Goal: Information Seeking & Learning: Compare options

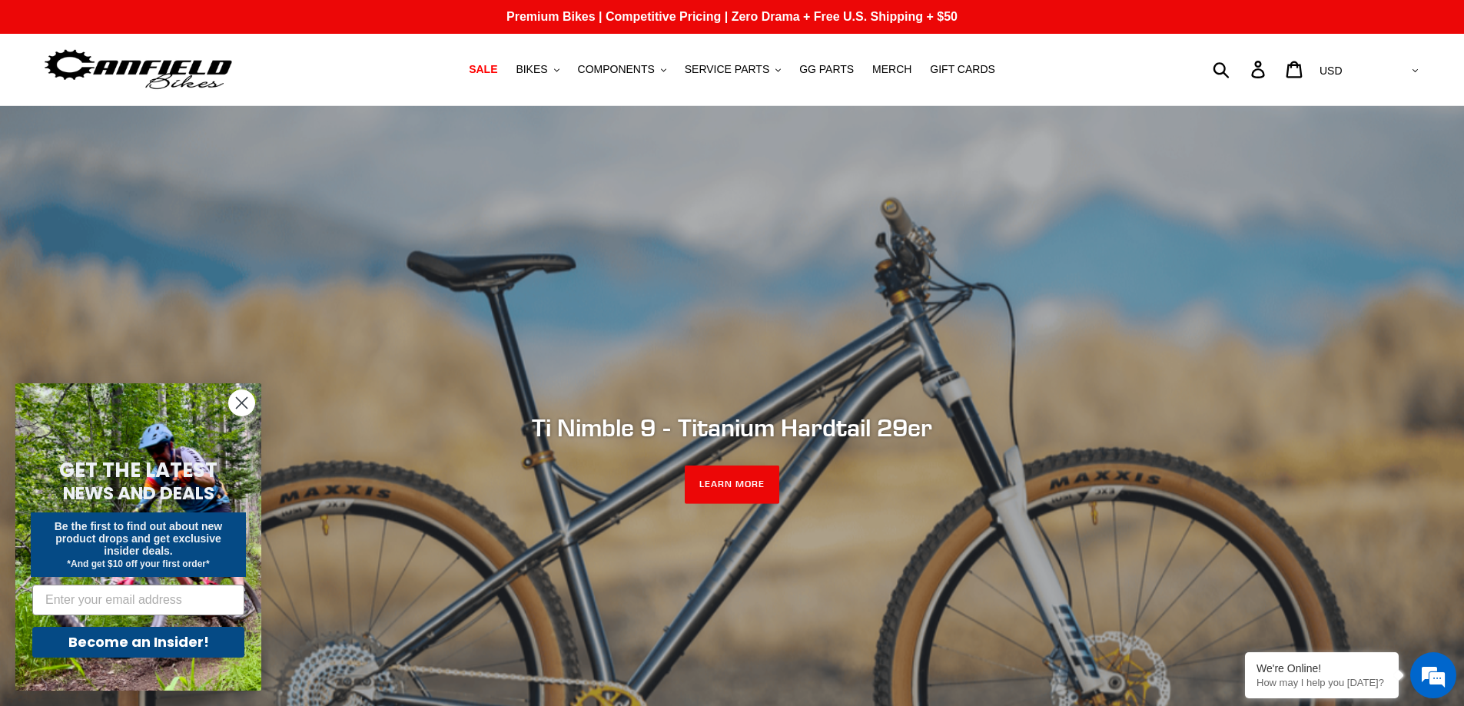
click at [566, 81] on nav "SALE BIKES .cls-1{fill:#231f20} SHOP ALL BIKES SHOP DEMO BIKES - On SALE Now! J…" at bounding box center [732, 69] width 690 height 71
click at [564, 66] on button "BIKES .cls-1{fill:#231f20}" at bounding box center [537, 69] width 58 height 21
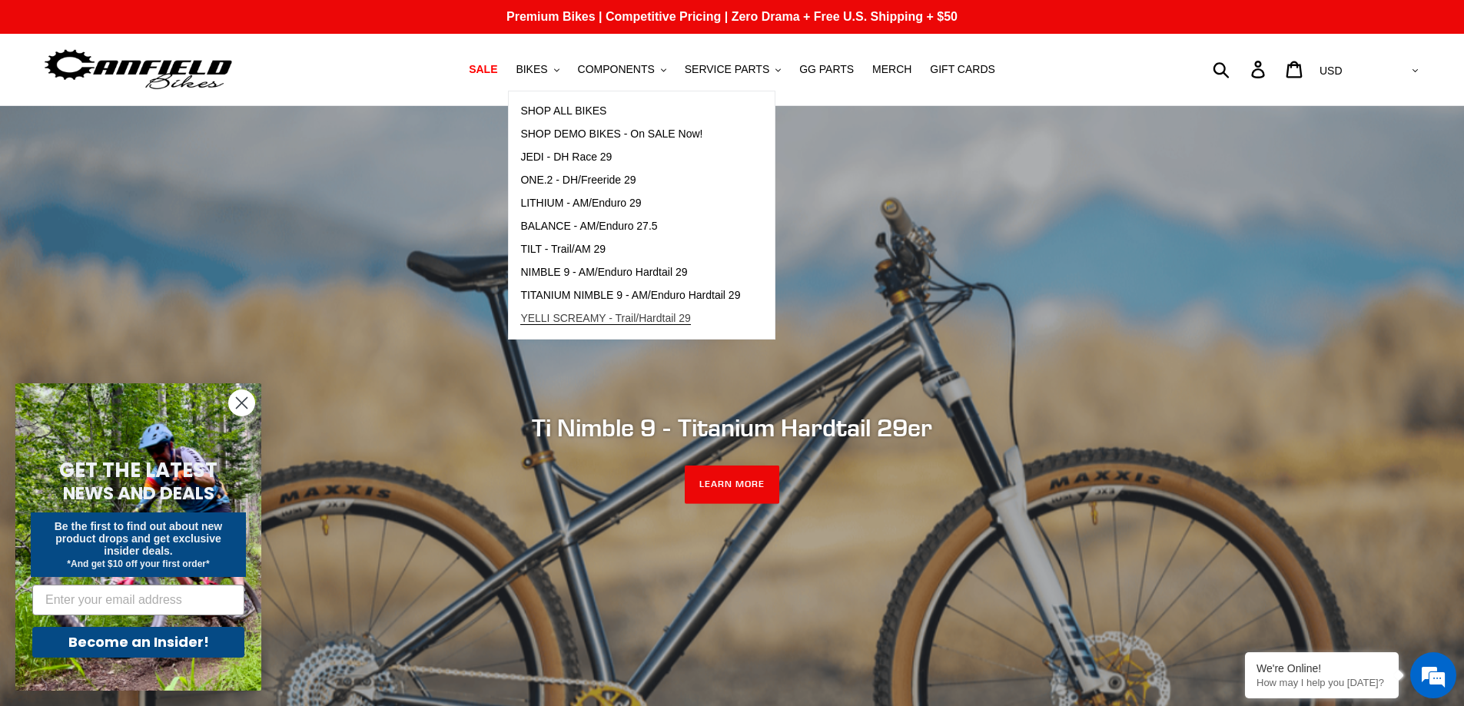
click at [564, 316] on span "YELLI SCREAMY - Trail/Hardtail 29" at bounding box center [605, 318] width 171 height 13
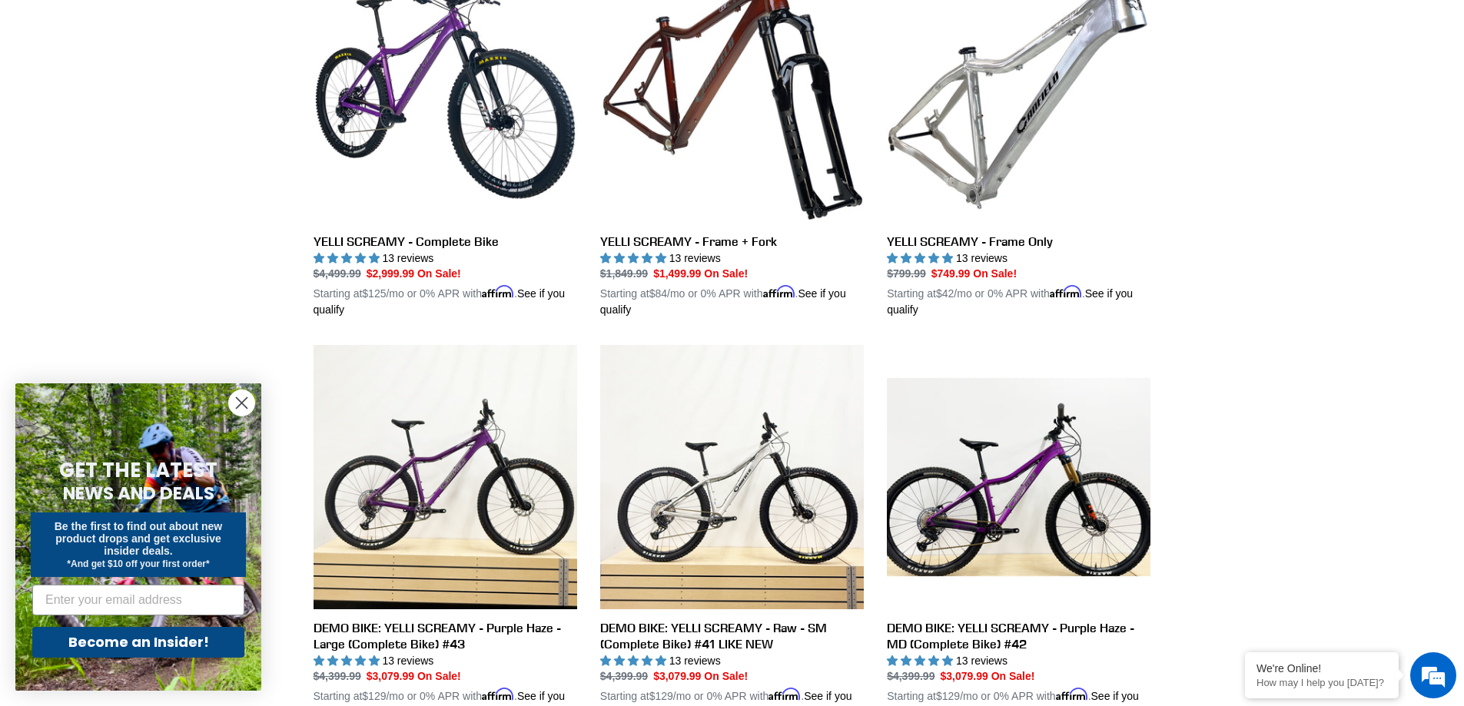
scroll to position [717, 0]
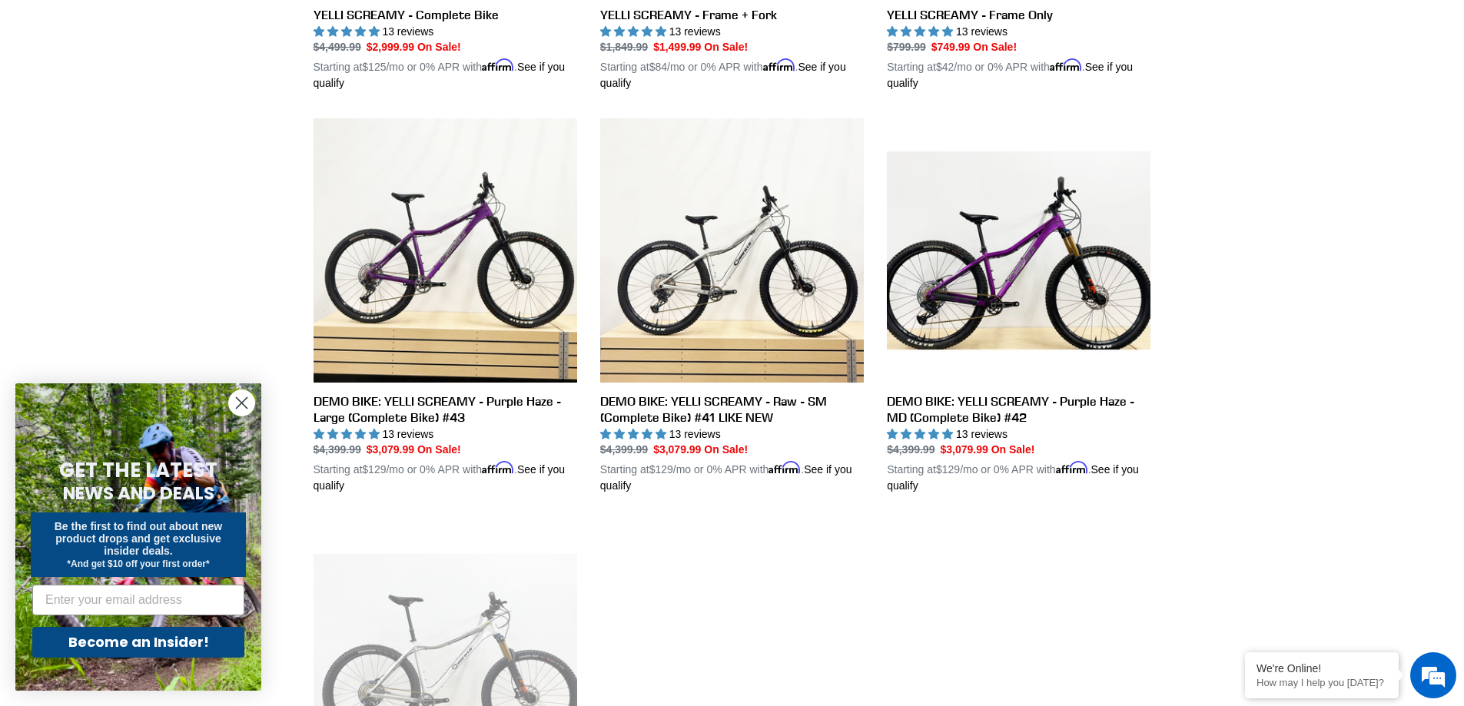
click at [238, 408] on circle "Close dialog" at bounding box center [241, 402] width 25 height 25
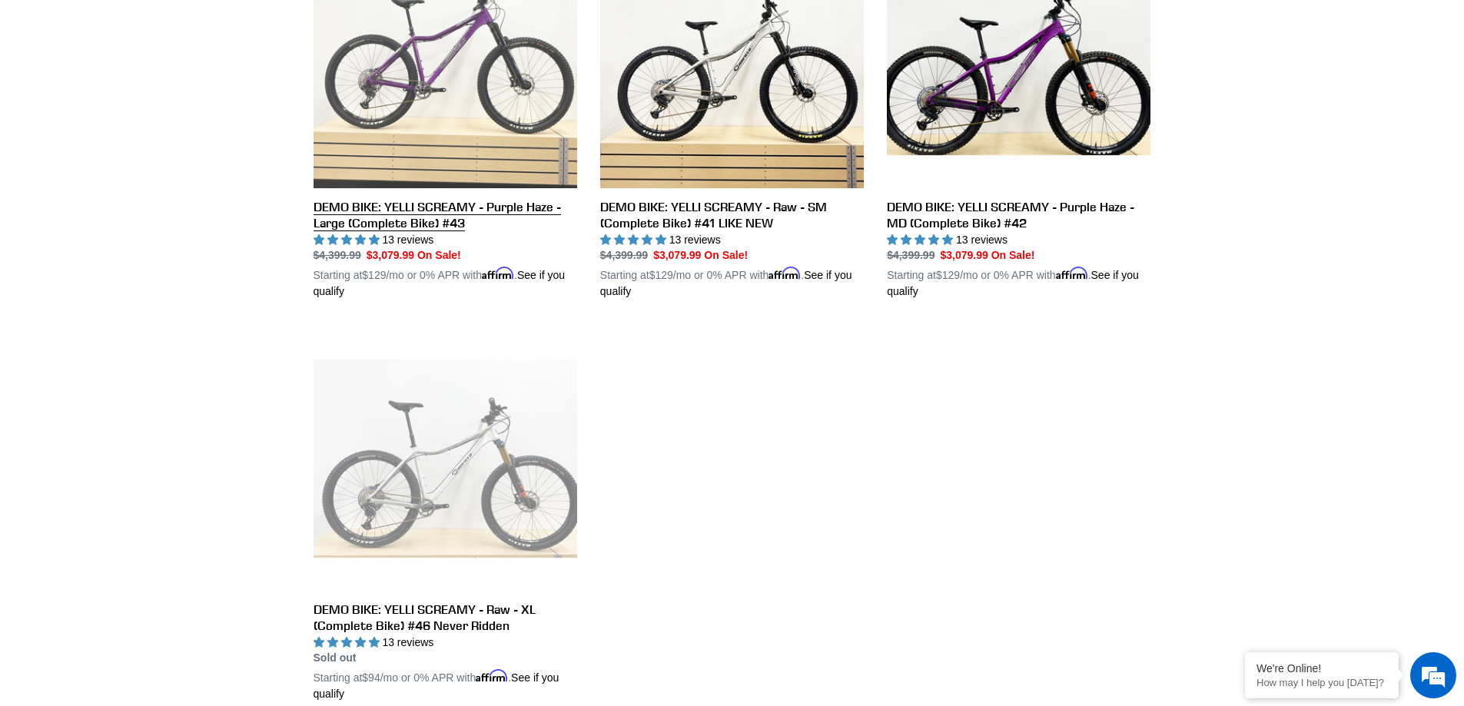
scroll to position [922, 0]
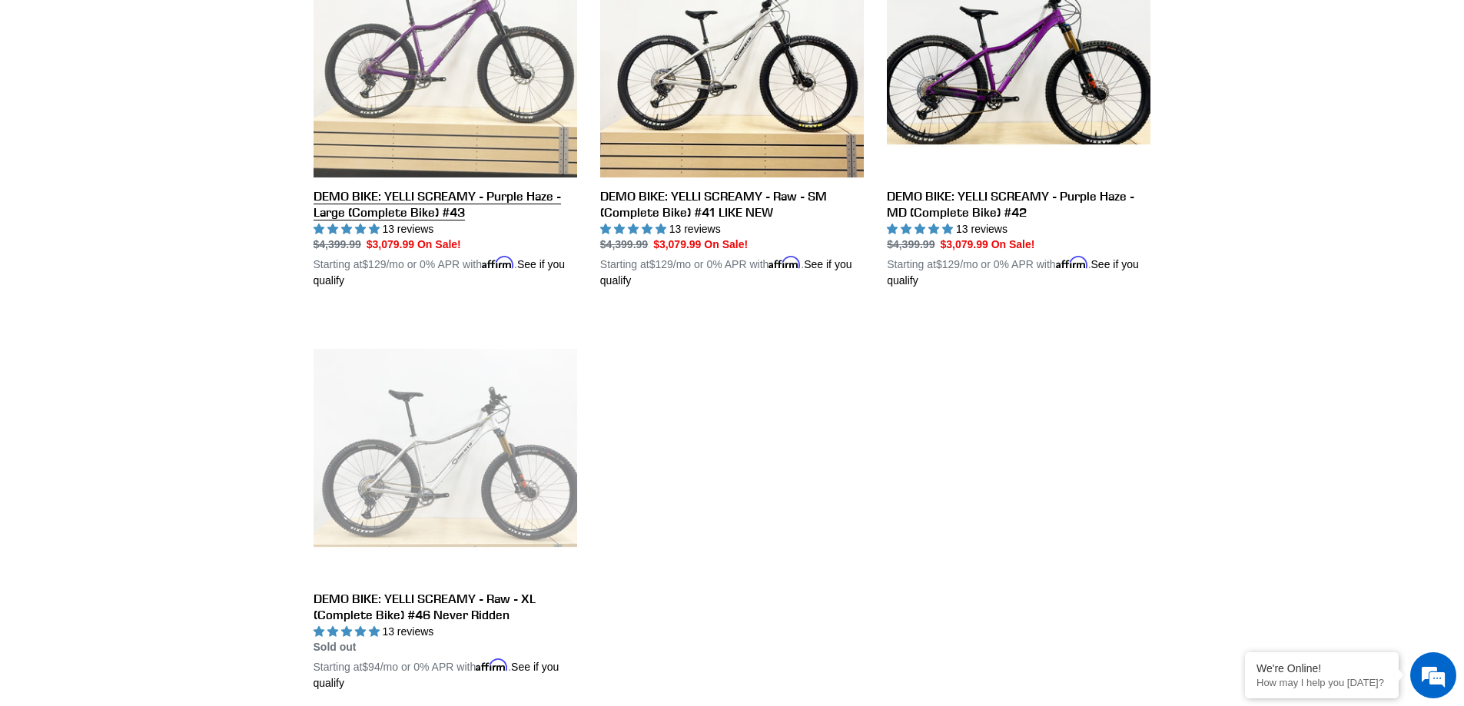
click at [474, 130] on link "DEMO BIKE: YELLI SCREAMY - Purple Haze - Large (Complete Bike) #43" at bounding box center [446, 101] width 264 height 376
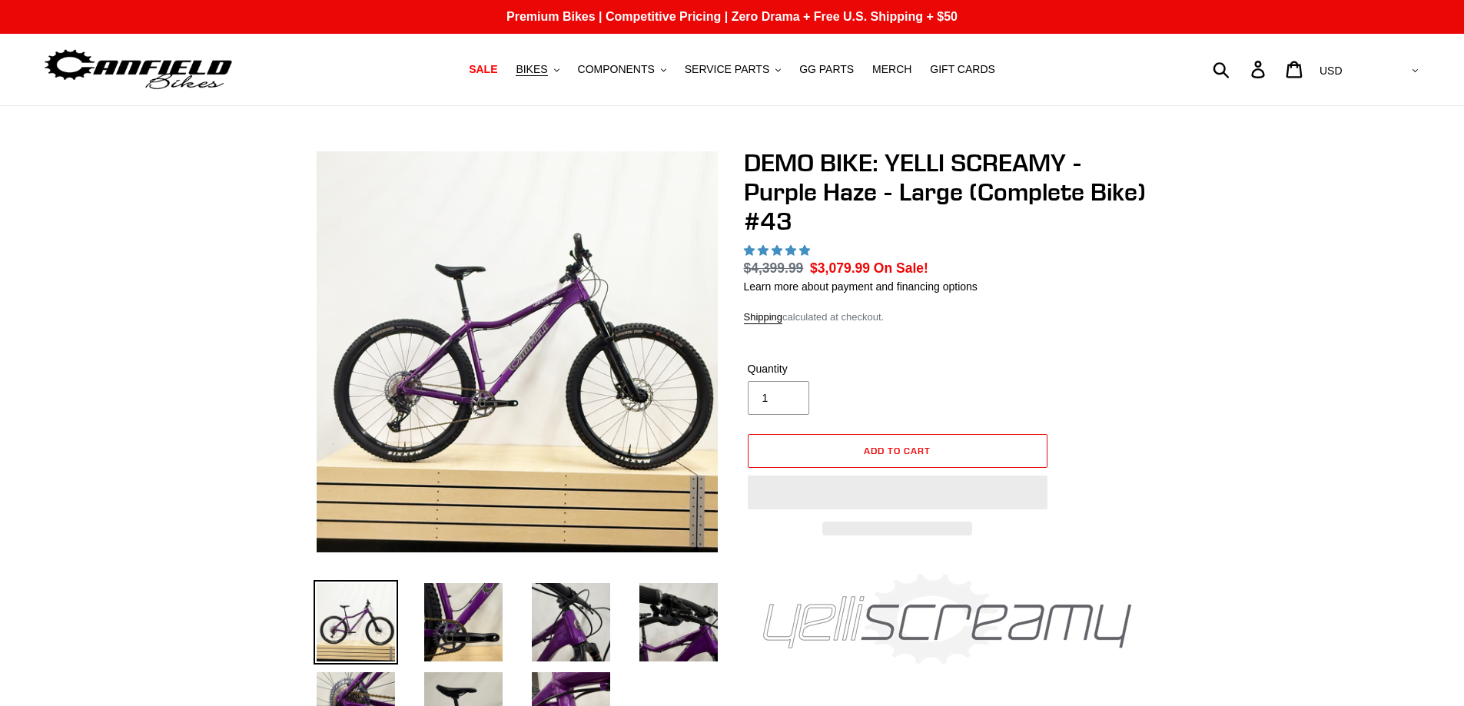
select select "highest-rating"
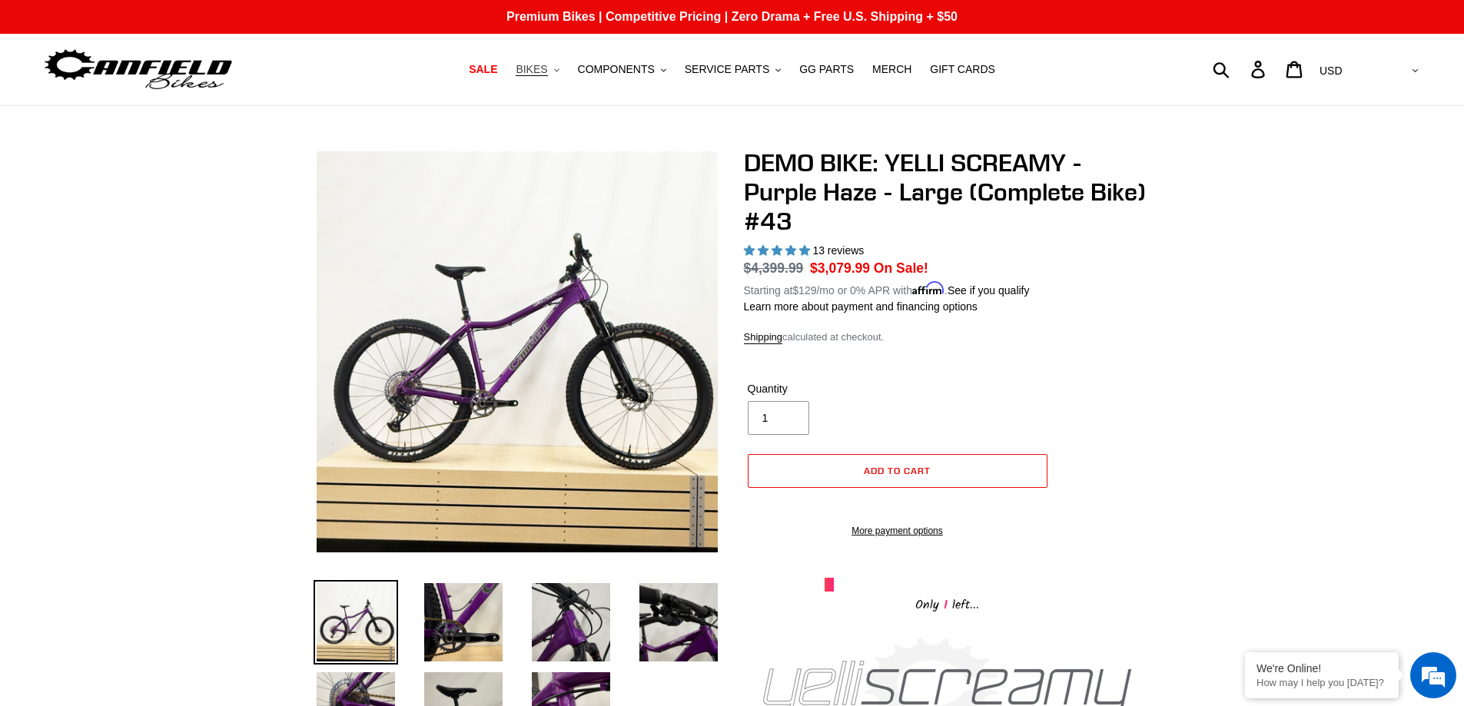
click at [544, 68] on span "BIKES" at bounding box center [532, 69] width 32 height 13
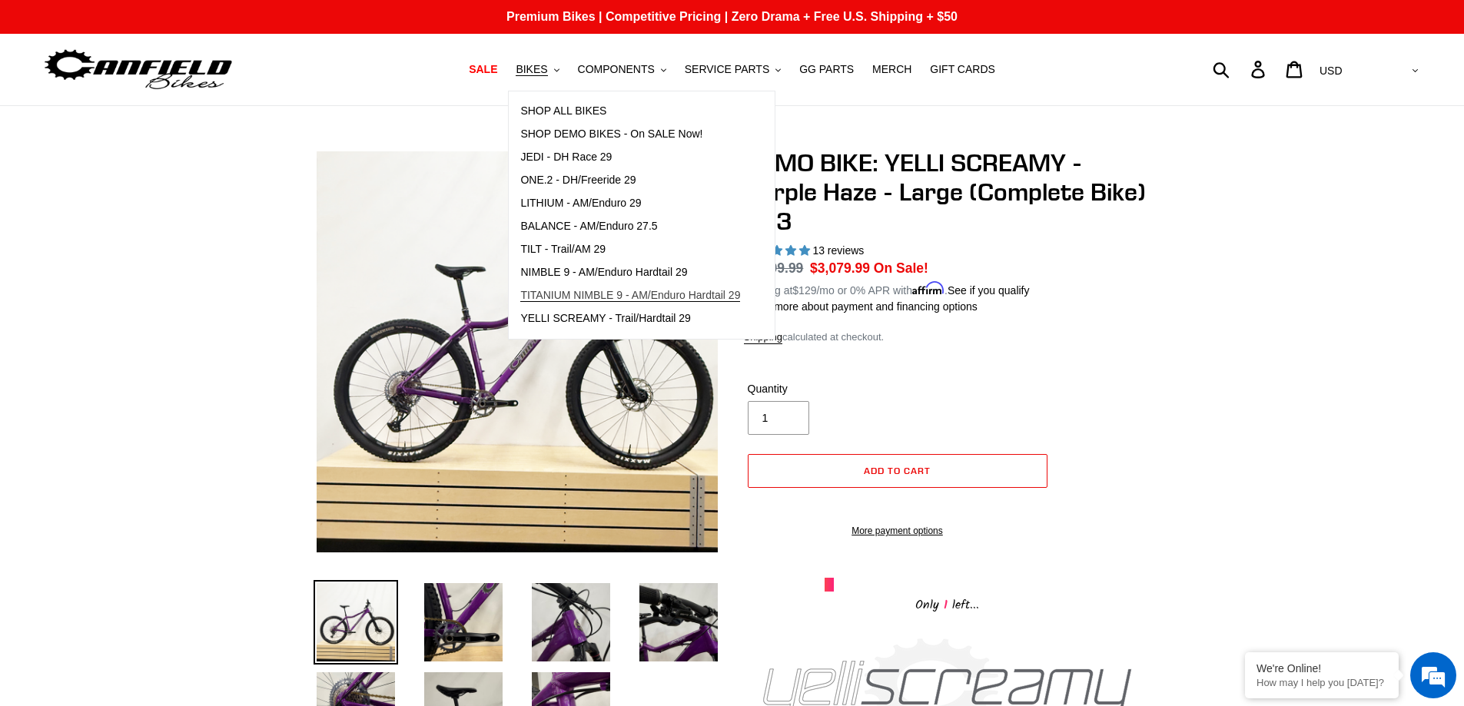
click at [573, 297] on span "TITANIUM NIMBLE 9 - AM/Enduro Hardtail 29" at bounding box center [630, 295] width 220 height 13
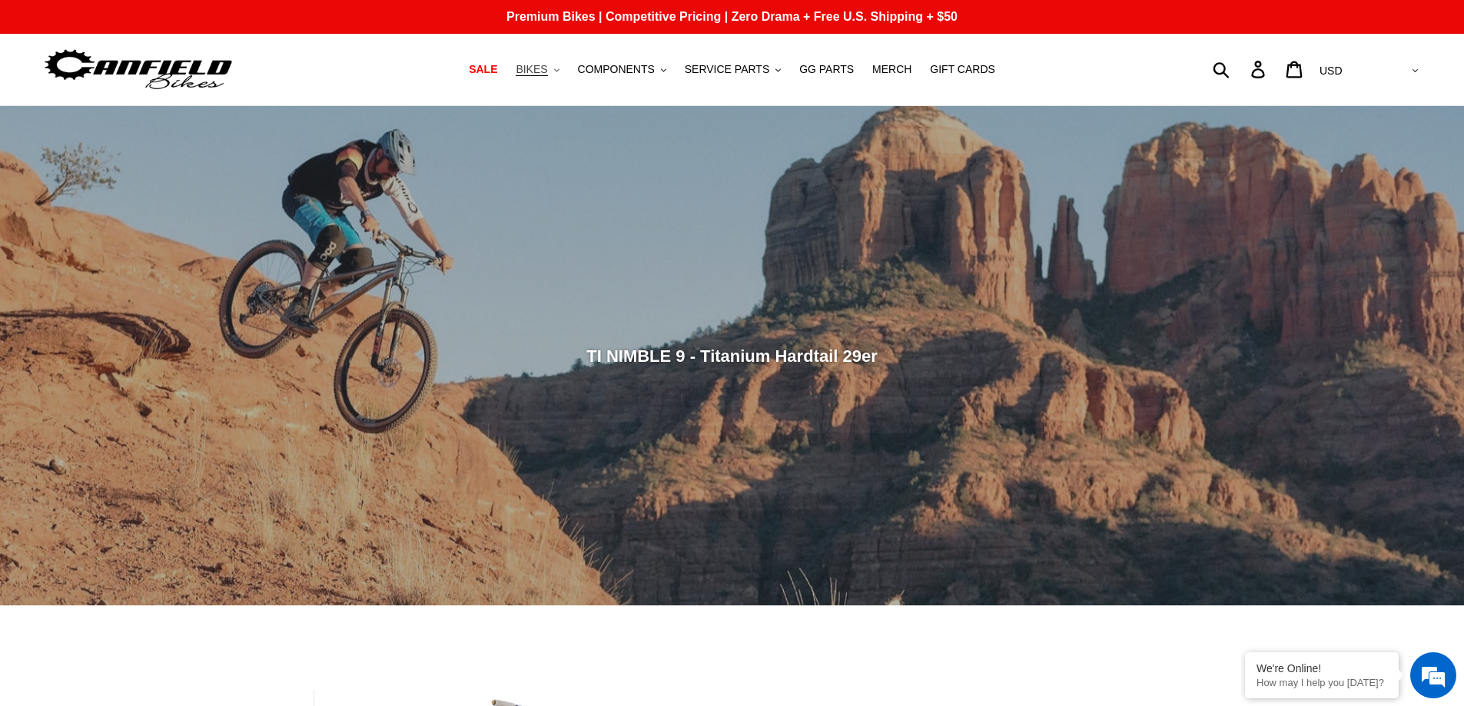
click at [544, 68] on span "BIKES" at bounding box center [532, 69] width 32 height 13
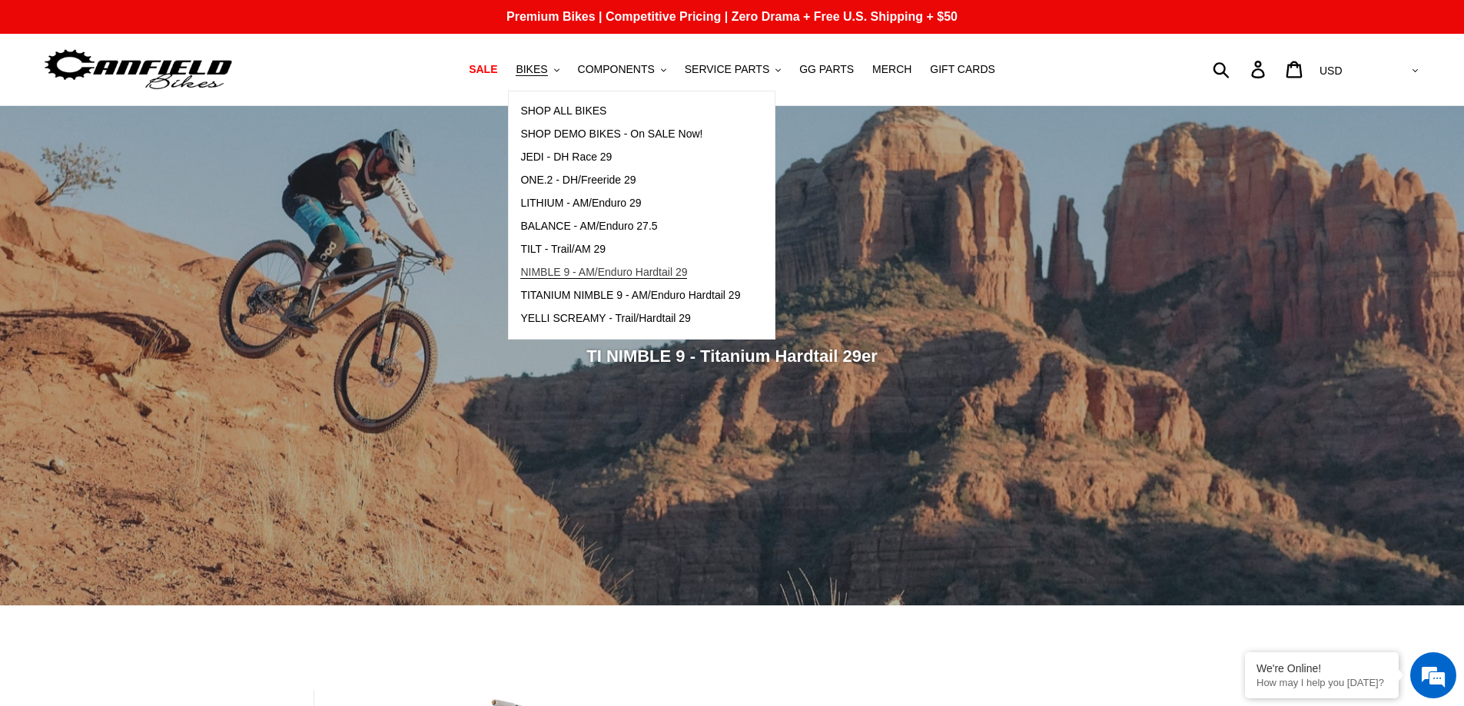
click at [556, 269] on span "NIMBLE 9 - AM/Enduro Hardtail 29" at bounding box center [603, 272] width 167 height 13
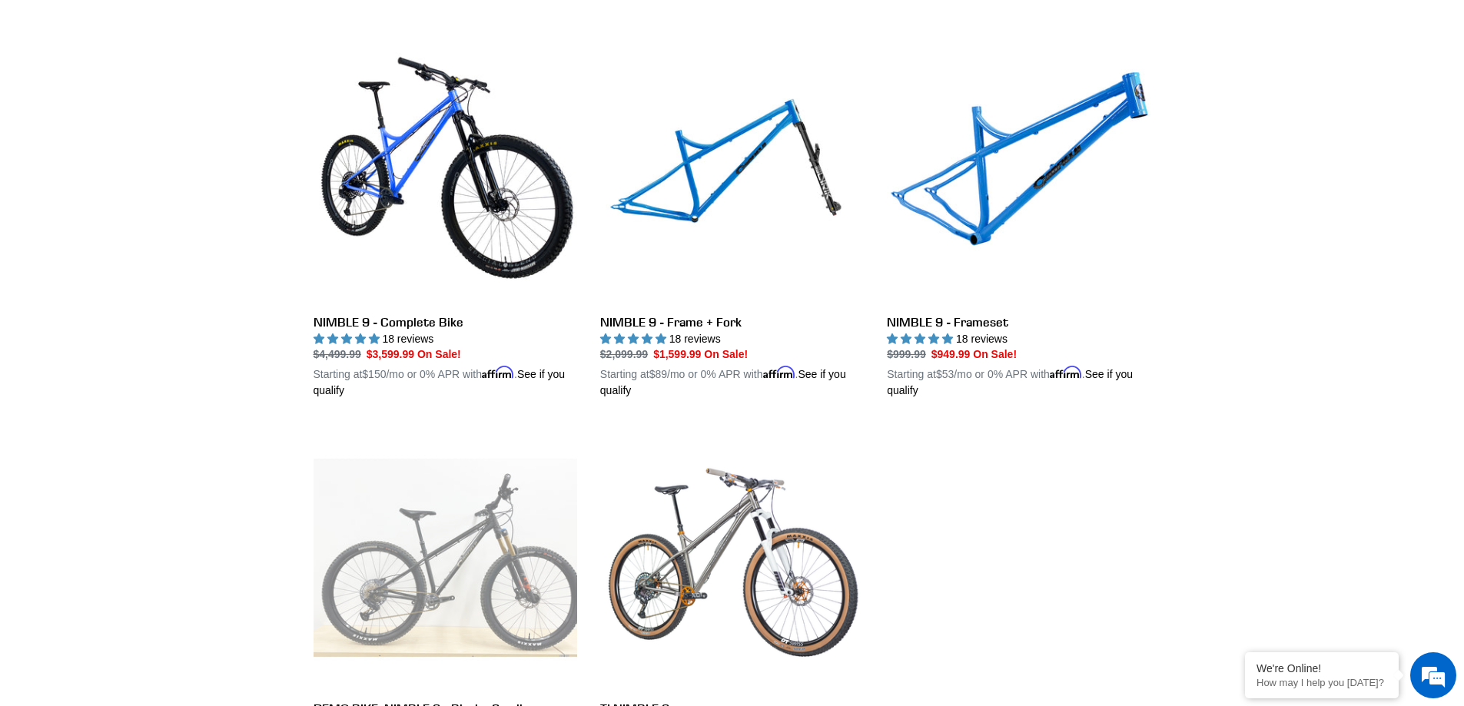
scroll to position [307, 0]
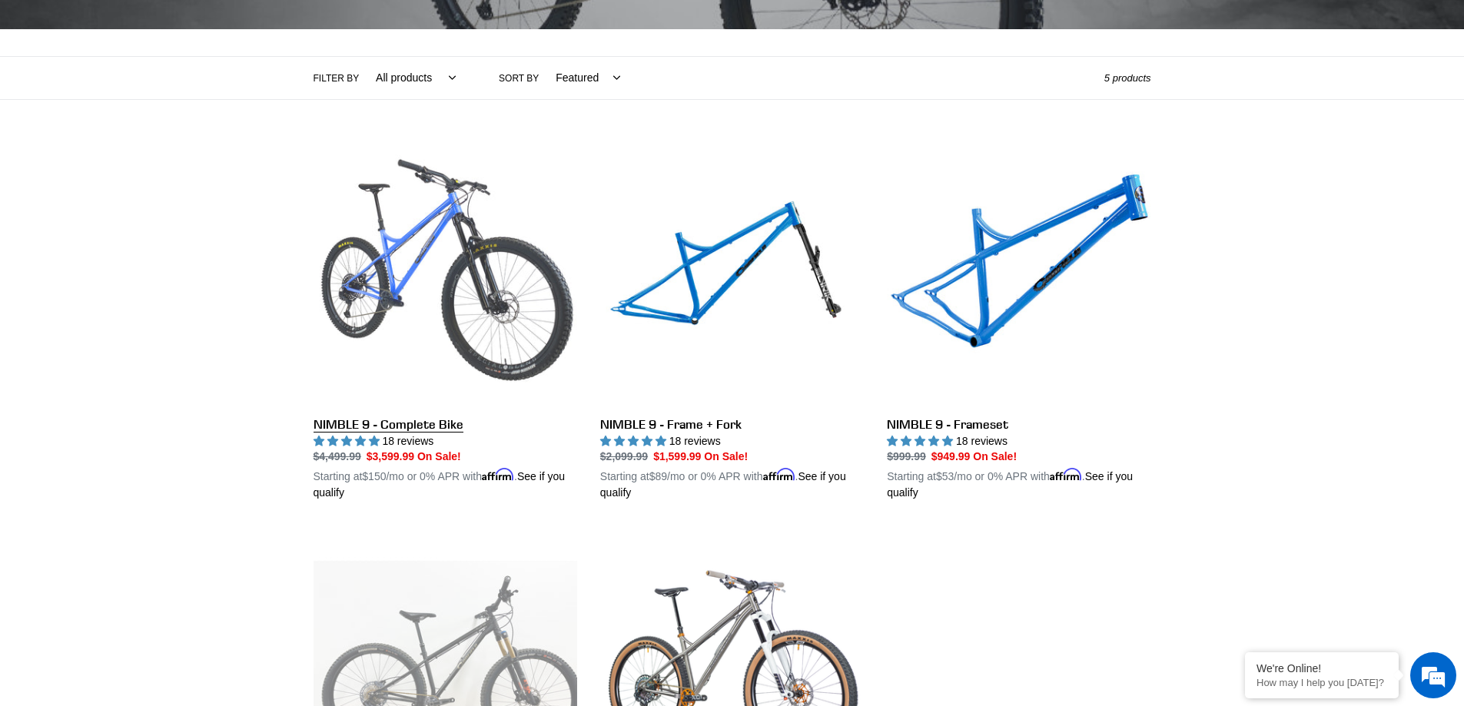
click at [358, 230] on link "NIMBLE 9 - Complete Bike" at bounding box center [446, 322] width 264 height 360
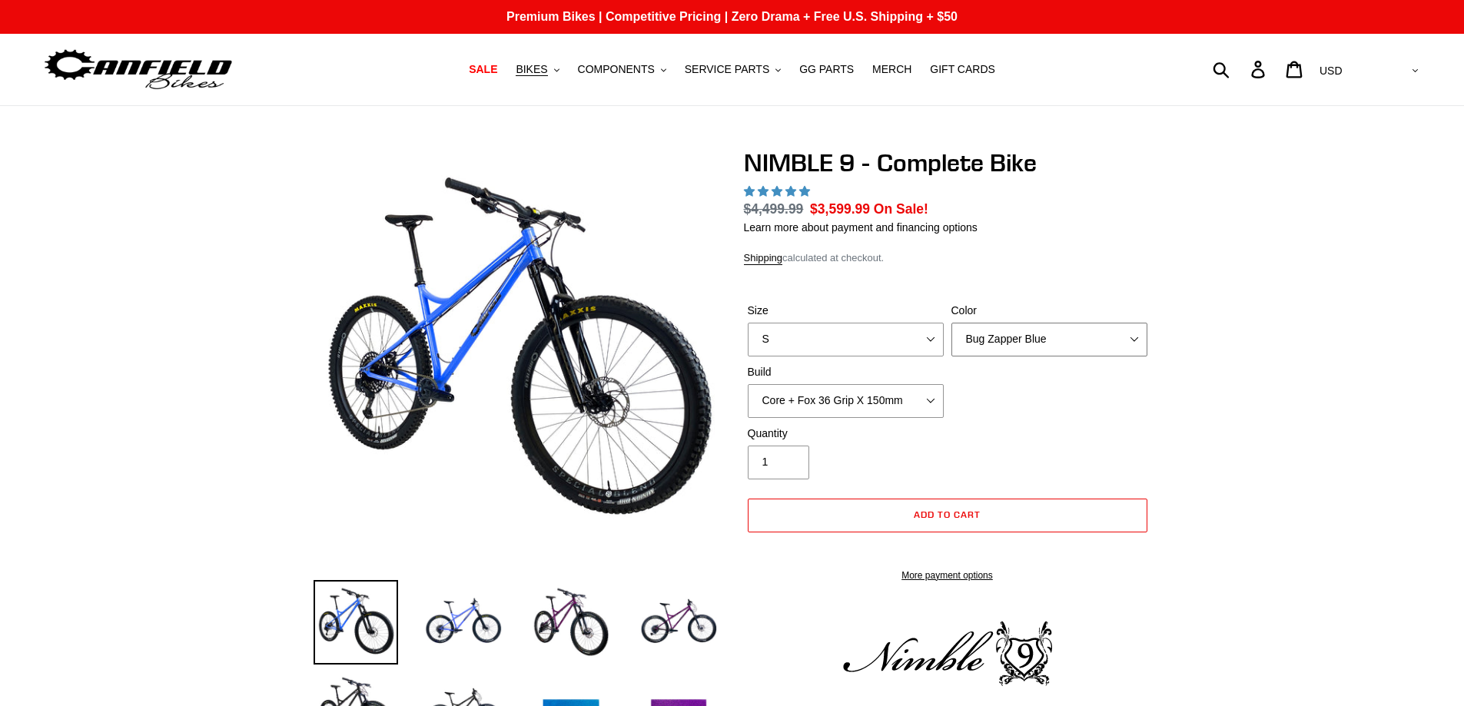
click at [1054, 337] on select "Bug Zapper Blue Purple Haze - Sold Out Galaxy Black" at bounding box center [1049, 340] width 196 height 34
select select "highest-rating"
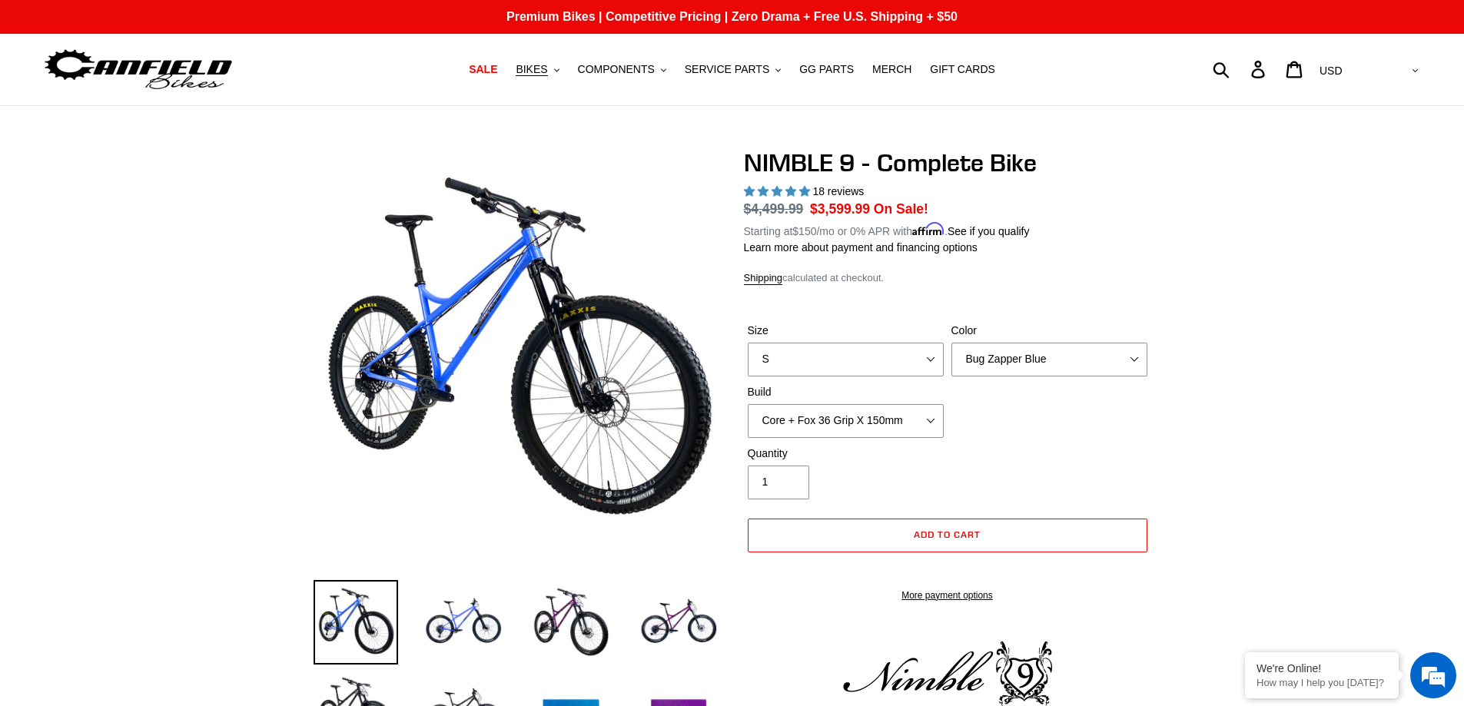
click at [1054, 337] on label "Color" at bounding box center [1049, 331] width 196 height 16
click at [1054, 343] on select "Bug Zapper Blue Purple Haze - Sold Out Galaxy Black" at bounding box center [1049, 360] width 196 height 34
click at [907, 423] on select "Core + Fox 36 Grip X 150mm Pro + Fox 36 Grip X 150mm Core + RockShox Lyrik Ulti…" at bounding box center [846, 421] width 196 height 34
click at [748, 404] on select "Core + Fox 36 Grip X 150mm Pro + Fox 36 Grip X 150mm Core + RockShox Lyrik Ulti…" at bounding box center [846, 421] width 196 height 34
click at [866, 413] on select "Core + Fox 36 Grip X 150mm Pro + Fox 36 Grip X 150mm Core + RockShox Lyrik Ulti…" at bounding box center [846, 421] width 196 height 34
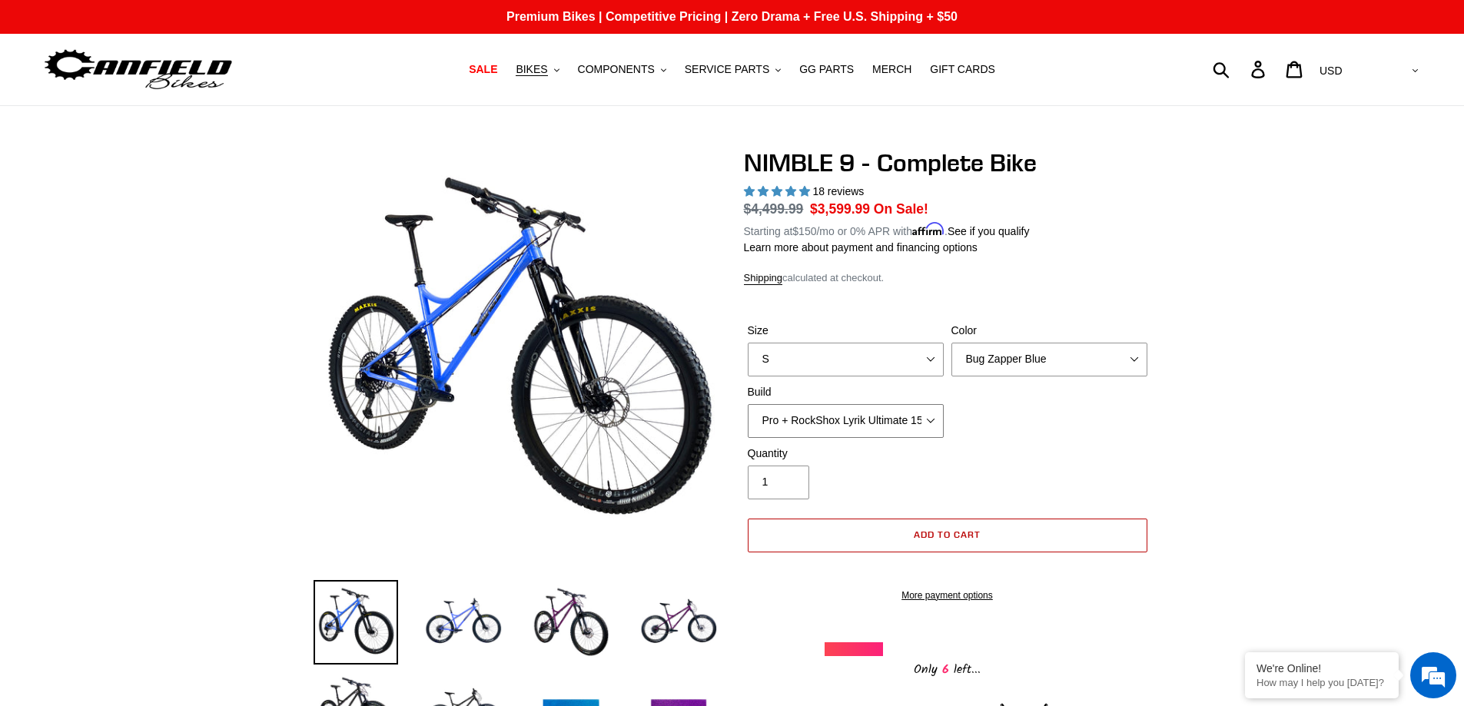
click at [748, 404] on select "Core + Fox 36 Grip X 150mm Pro + Fox 36 Grip X 150mm Core + RockShox Lyrik Ulti…" at bounding box center [846, 421] width 196 height 34
click at [855, 420] on select "Core + Fox 36 Grip X 150mm Pro + Fox 36 Grip X 150mm Core + RockShox Lyrik Ulti…" at bounding box center [846, 421] width 196 height 34
select select "Core + RockShox Lyrik Ultimate 150mm"
click at [748, 404] on select "Core + Fox 36 Grip X 150mm Pro + Fox 36 Grip X 150mm Core + RockShox Lyrik Ulti…" at bounding box center [846, 421] width 196 height 34
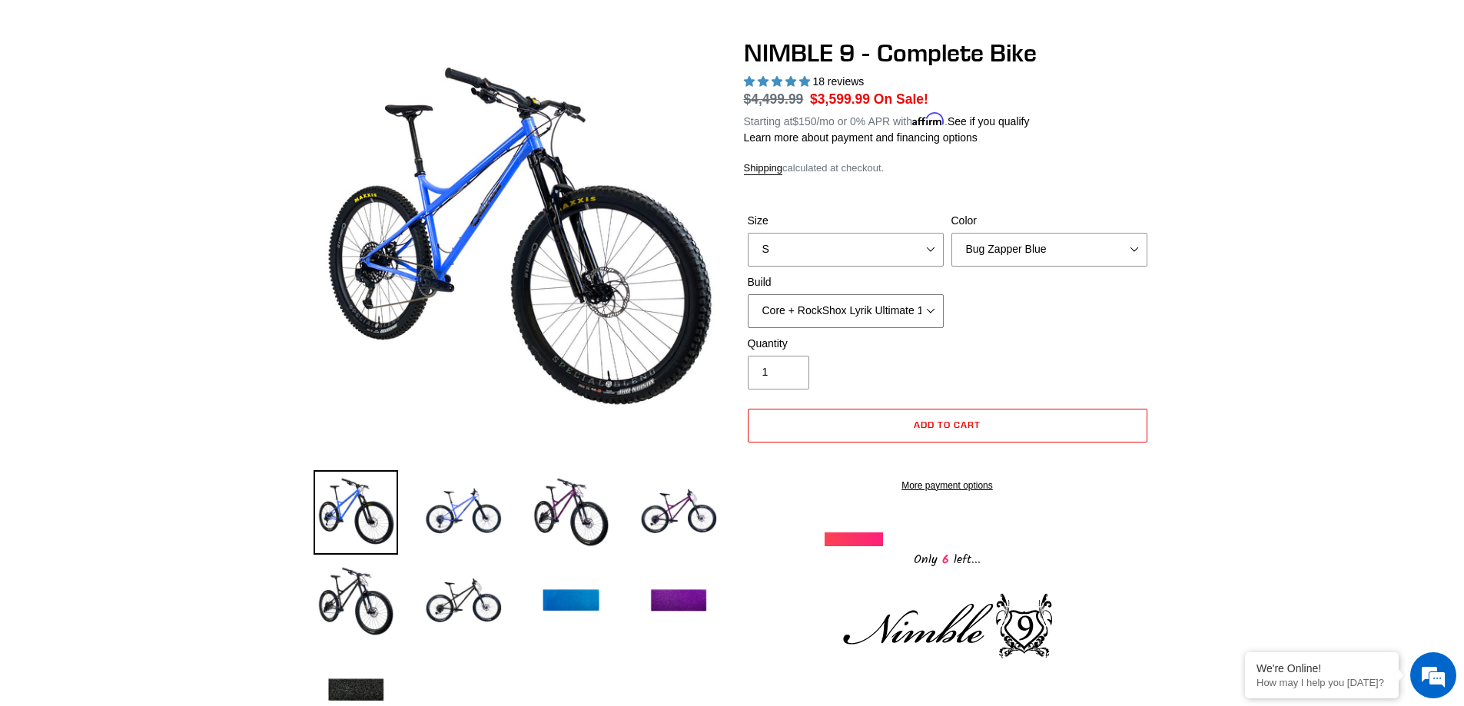
scroll to position [102, 0]
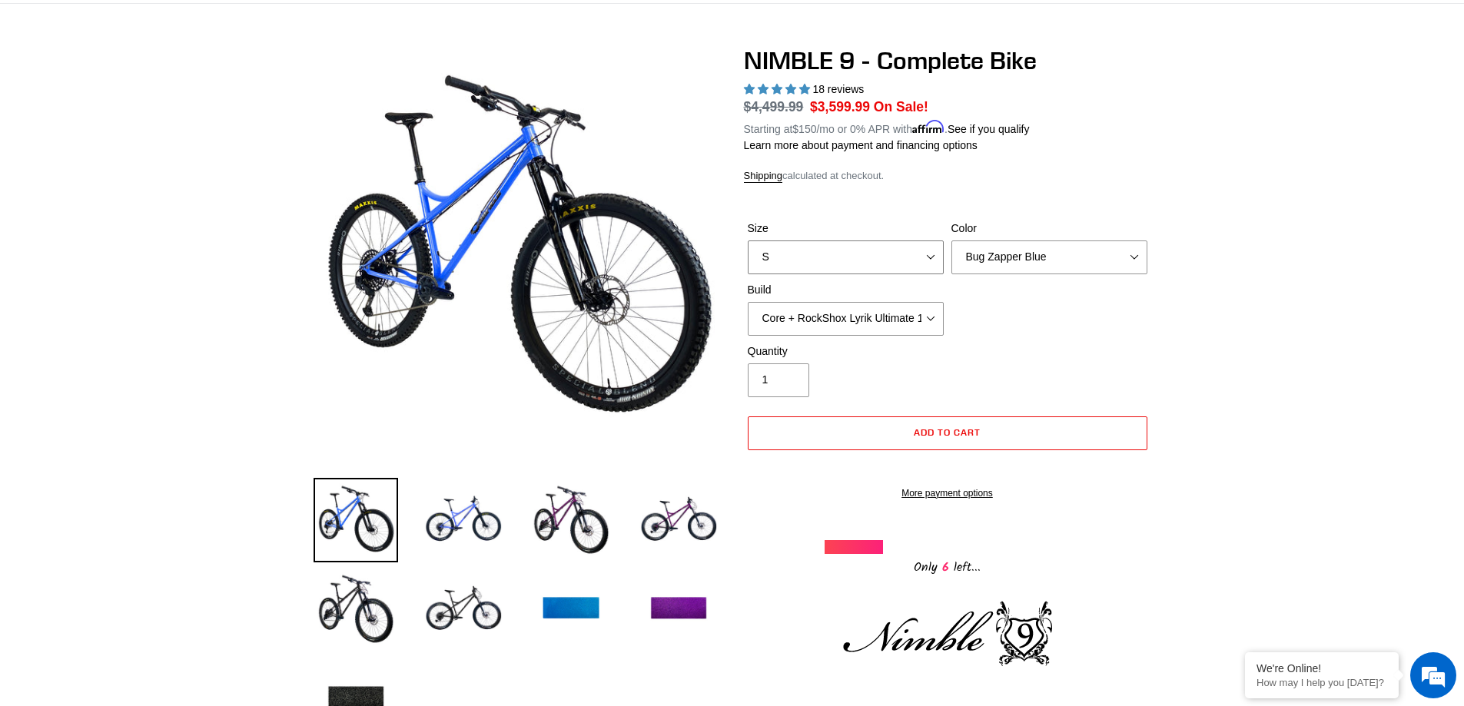
click at [838, 260] on select "S M L XL" at bounding box center [846, 258] width 196 height 34
select select "XL"
click at [748, 241] on select "S M L XL" at bounding box center [846, 258] width 196 height 34
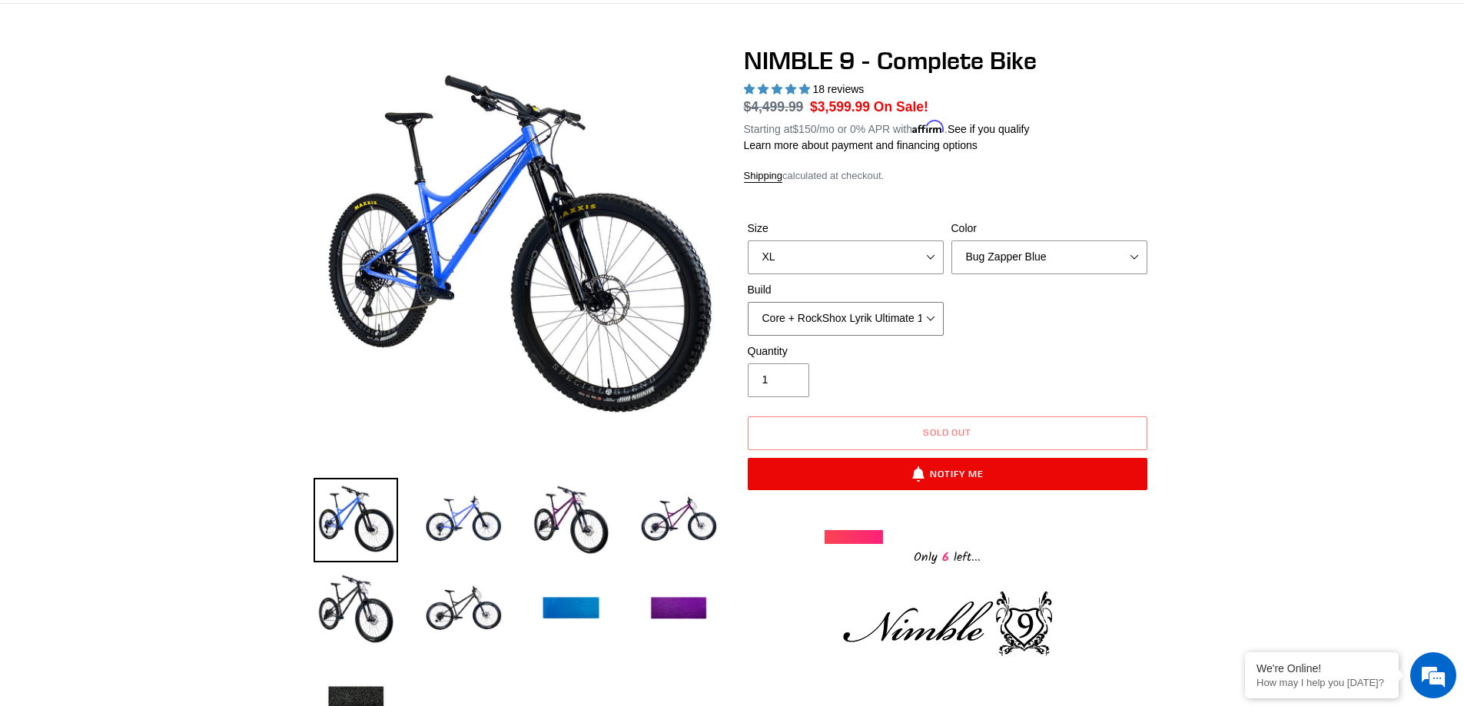
click at [801, 314] on select "Core + Fox 36 Grip X 150mm Pro + Fox 36 Grip X 150mm Core + RockShox Lyrik Ulti…" at bounding box center [846, 319] width 196 height 34
select select "Pro + RockShox Lyrik Ultimate 150mm"
click at [748, 302] on select "Core + Fox 36 Grip X 150mm Pro + Fox 36 Grip X 150mm Core + RockShox Lyrik Ulti…" at bounding box center [846, 319] width 196 height 34
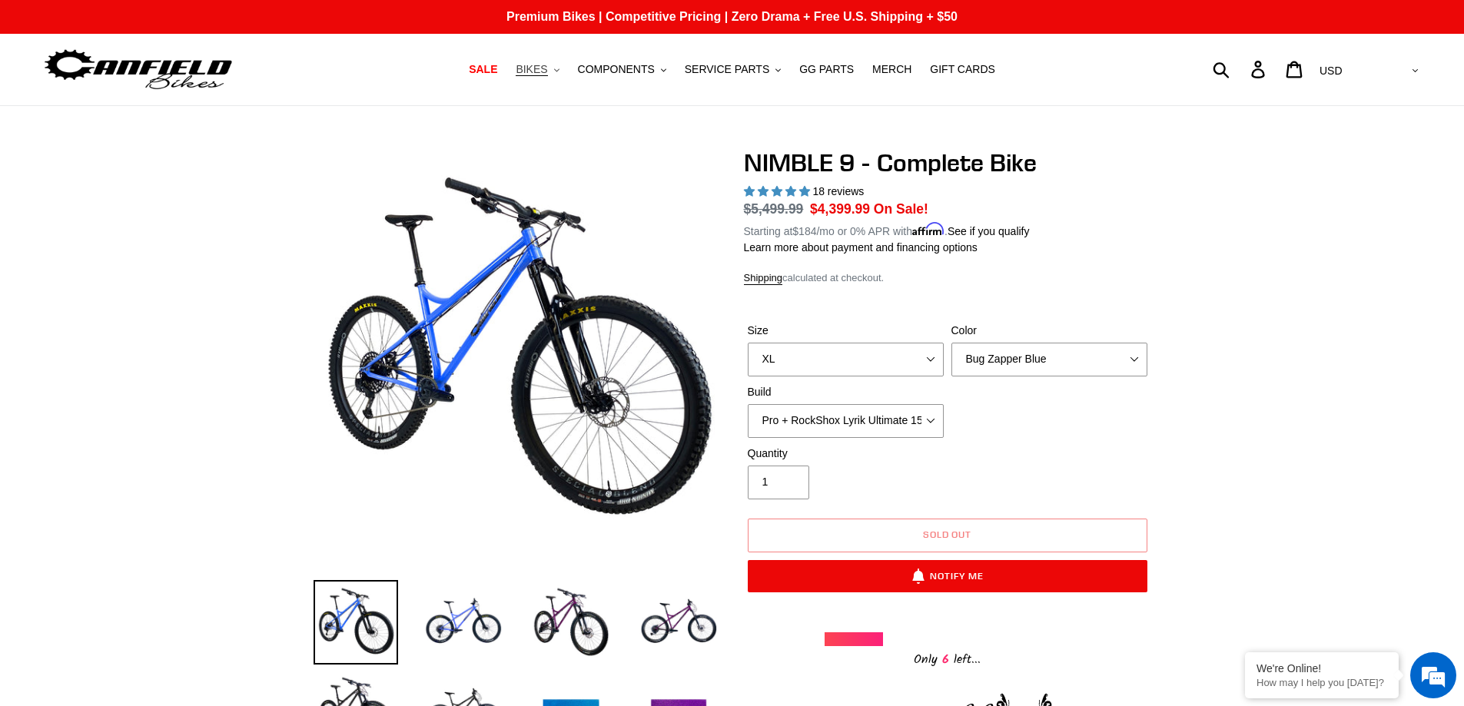
click at [544, 69] on span "BIKES" at bounding box center [532, 69] width 32 height 13
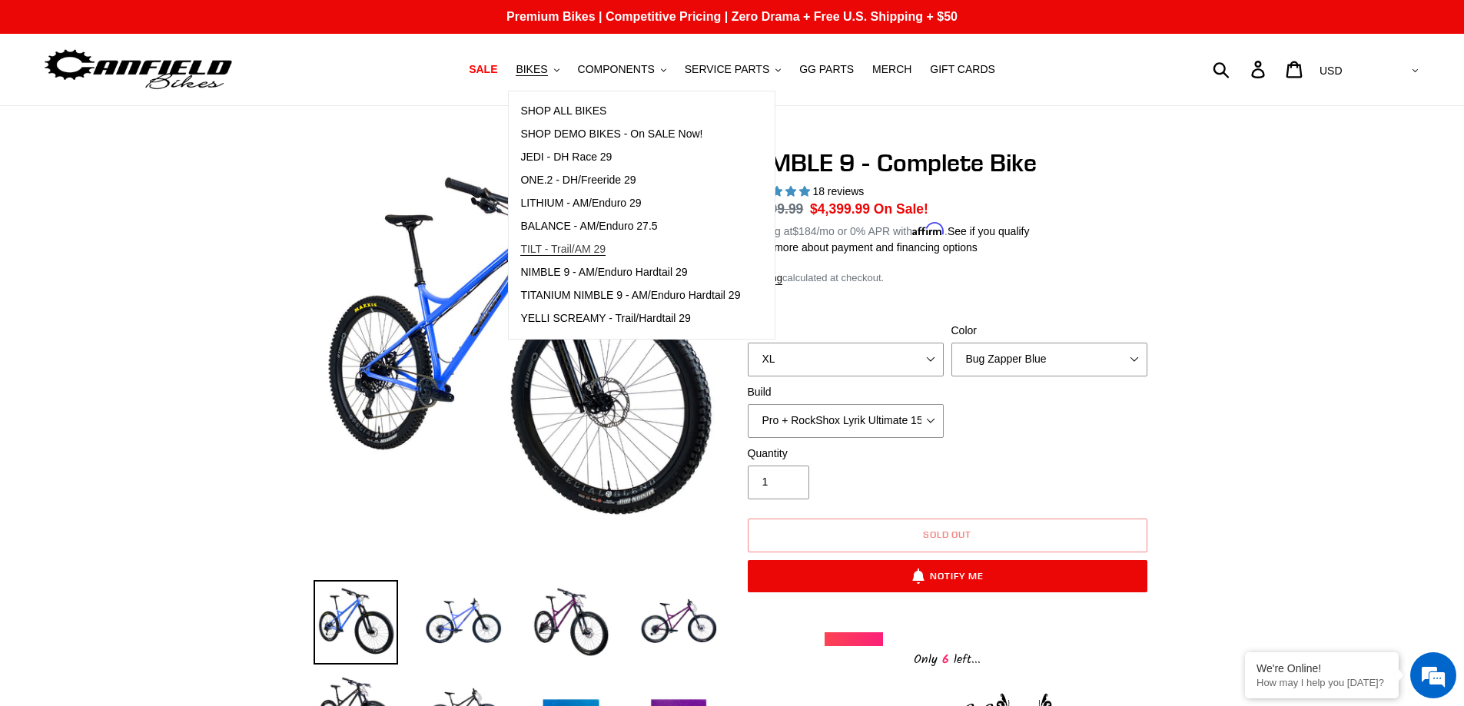
click at [588, 247] on span "TILT - Trail/AM 29" at bounding box center [562, 249] width 85 height 13
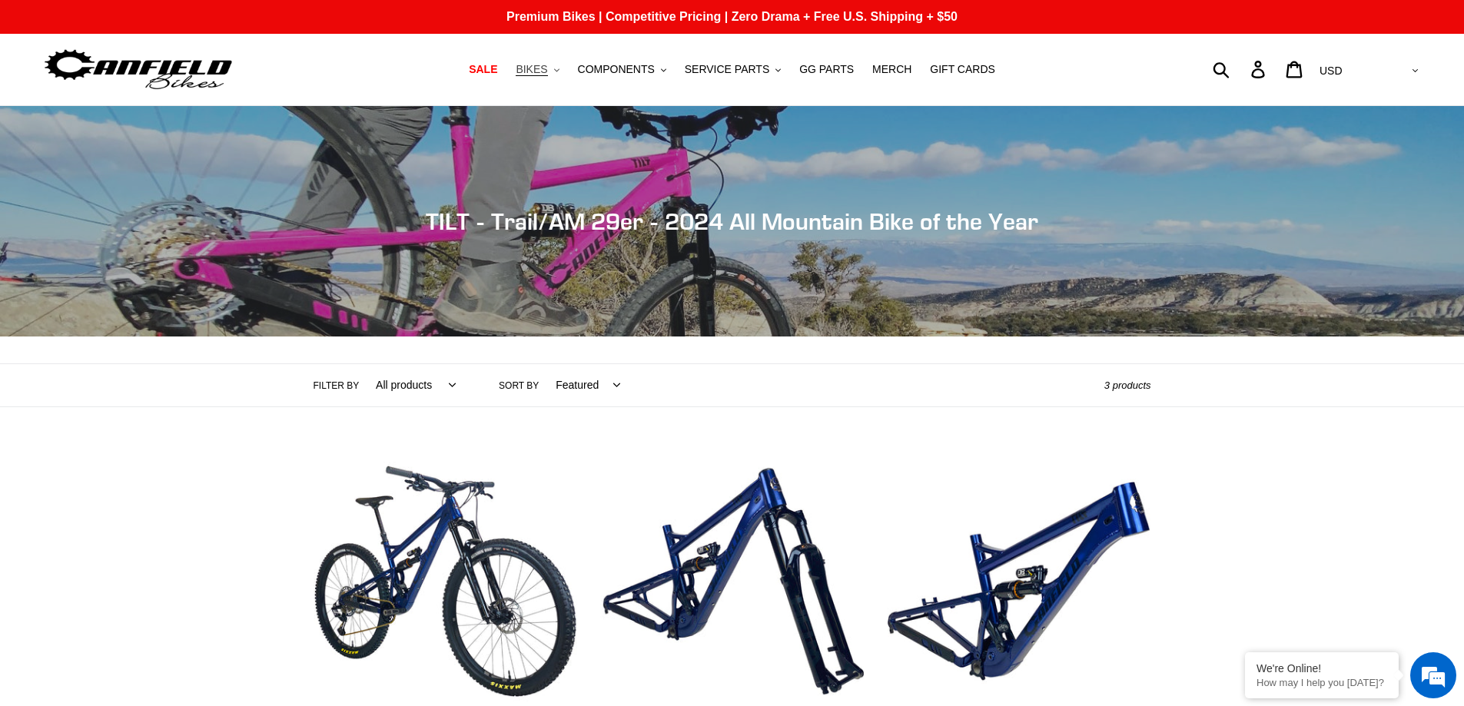
click at [545, 76] on span "BIKES" at bounding box center [532, 69] width 32 height 13
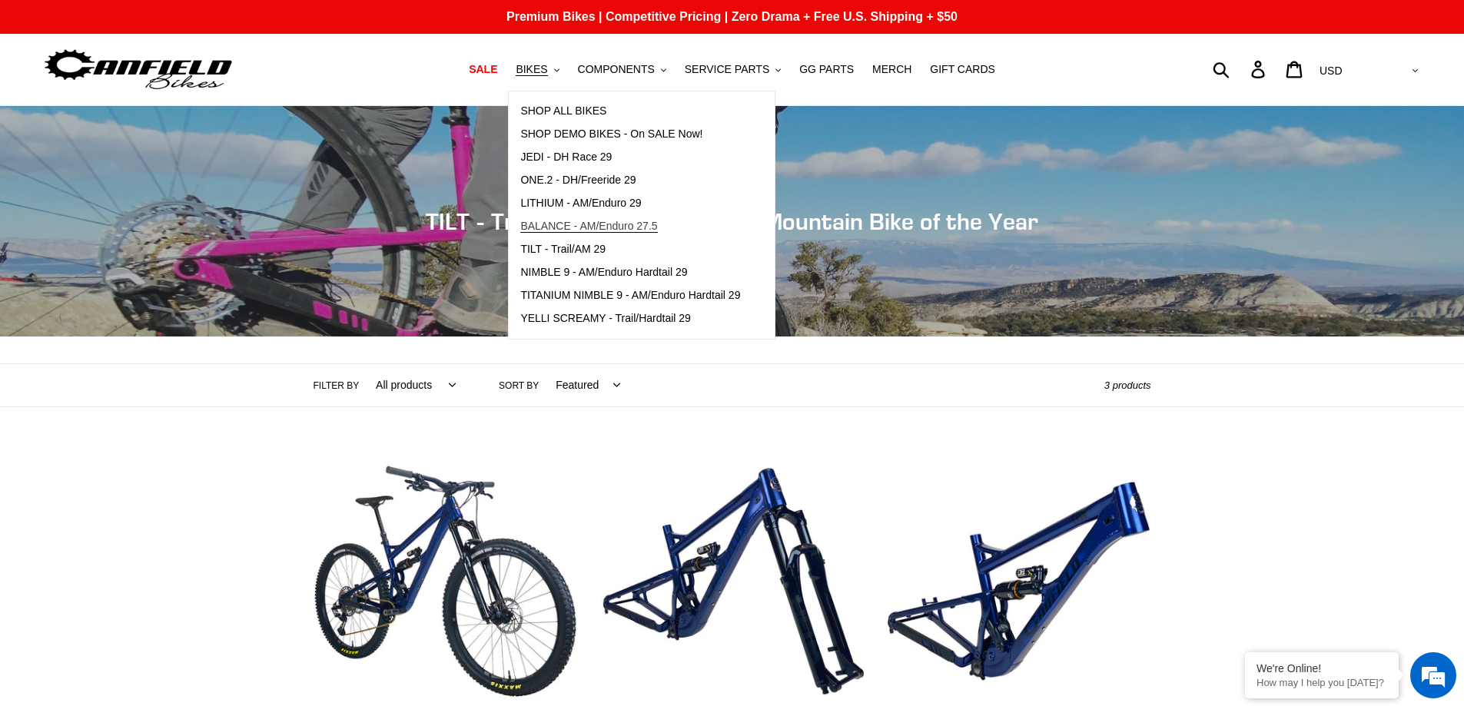
click at [603, 221] on span "BALANCE - AM/Enduro 27.5" at bounding box center [588, 226] width 137 height 13
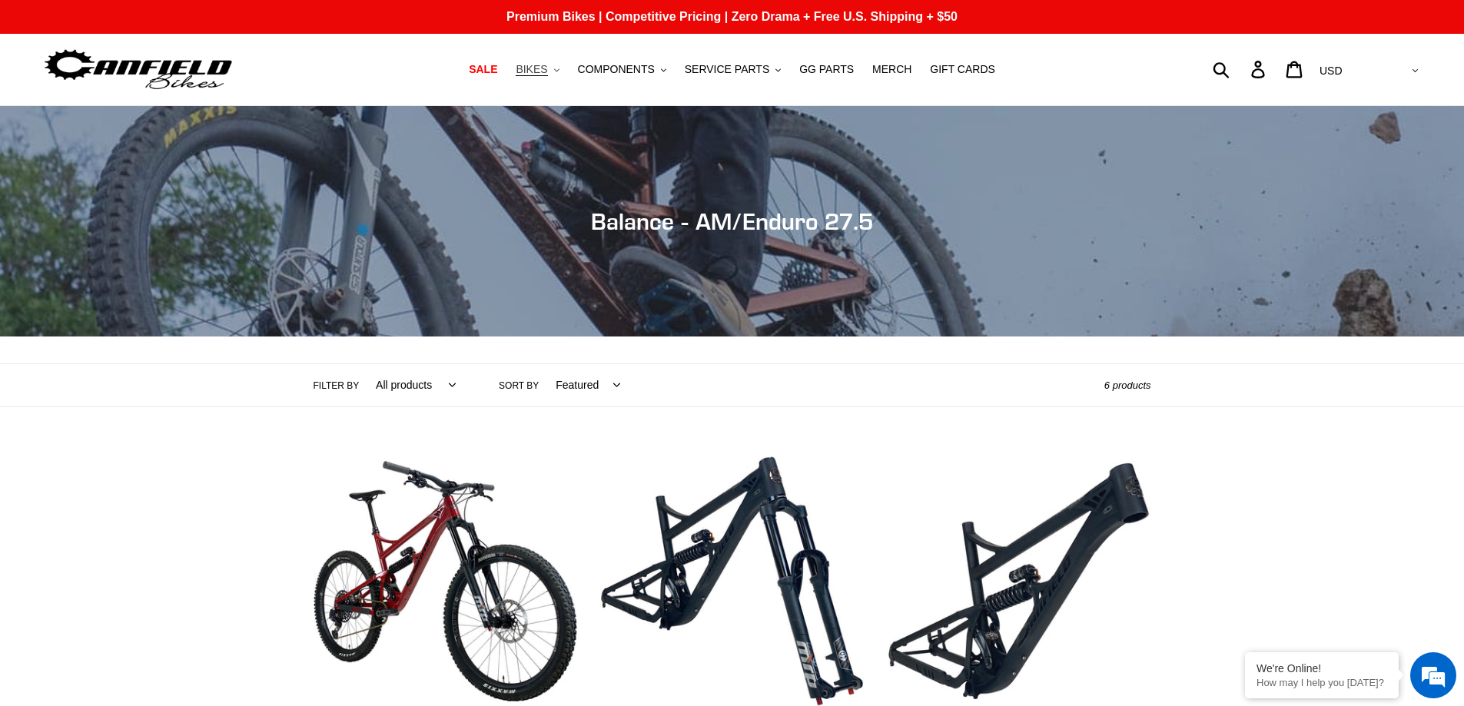
click at [547, 76] on span "BIKES" at bounding box center [532, 69] width 32 height 13
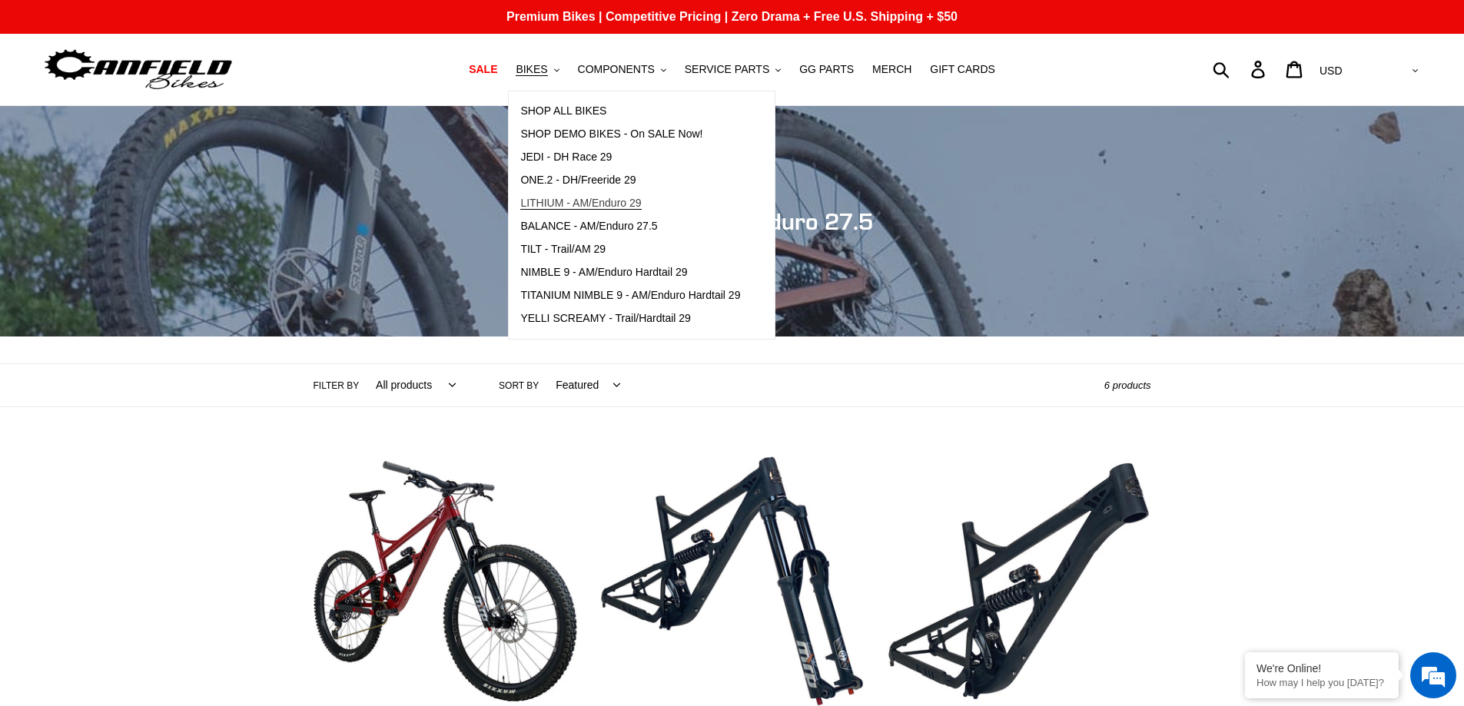
click at [606, 208] on span "LITHIUM - AM/Enduro 29" at bounding box center [580, 203] width 121 height 13
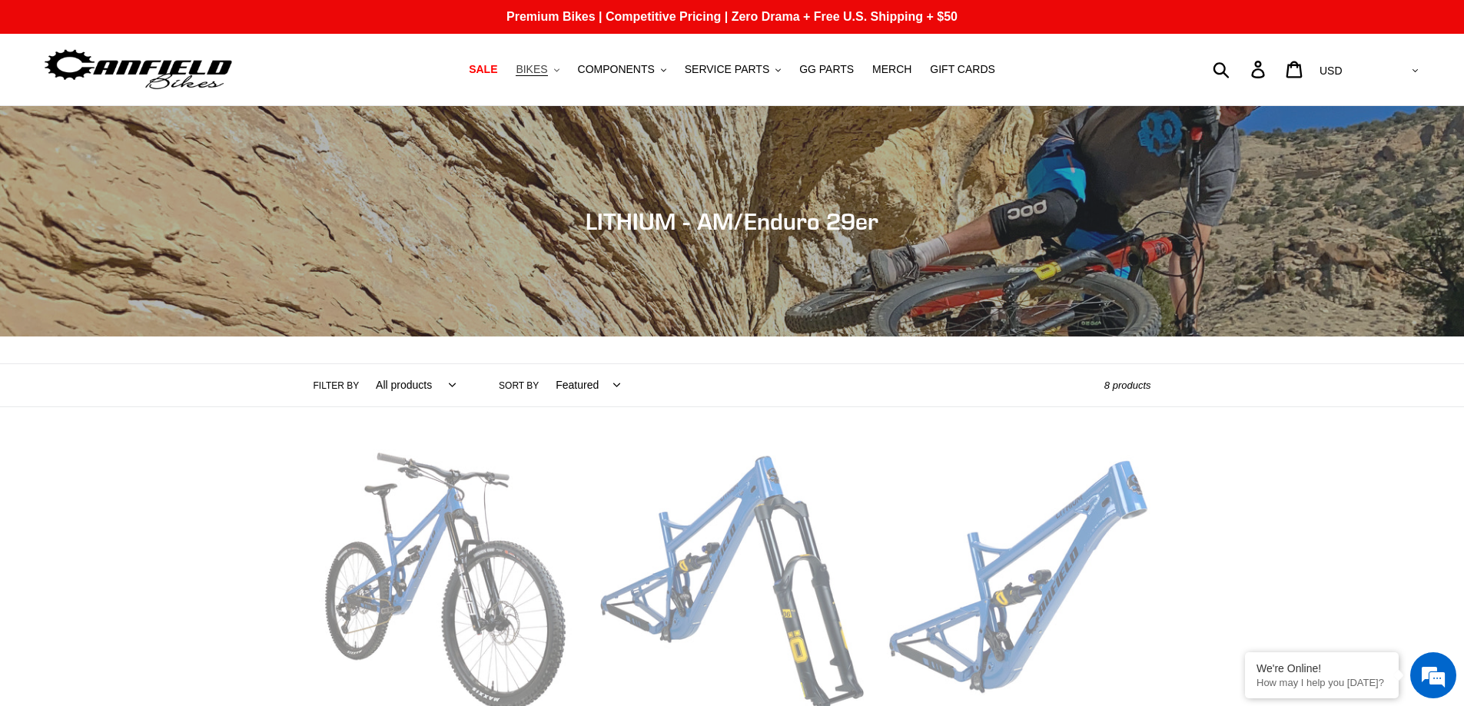
click at [546, 65] on span "BIKES" at bounding box center [532, 69] width 32 height 13
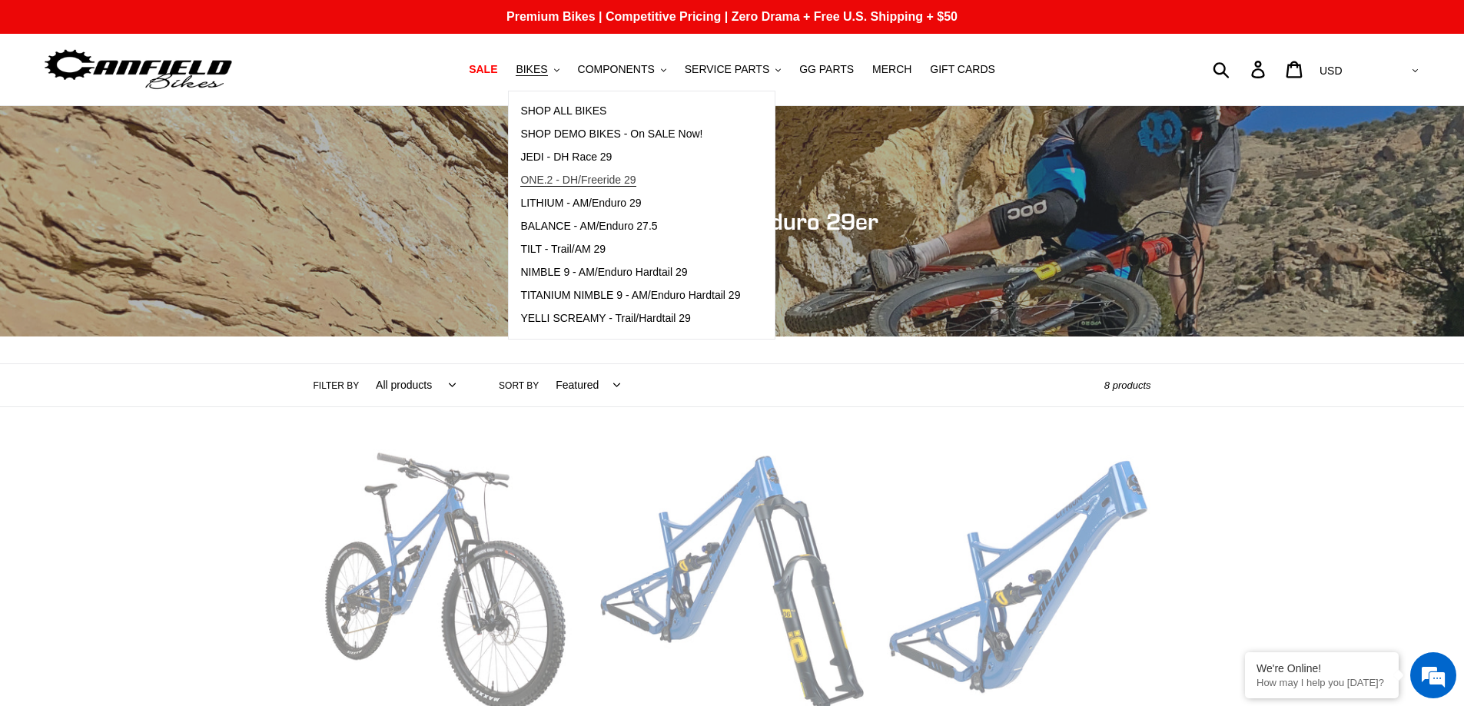
click at [582, 186] on span "ONE.2 - DH/Freeride 29" at bounding box center [577, 180] width 115 height 13
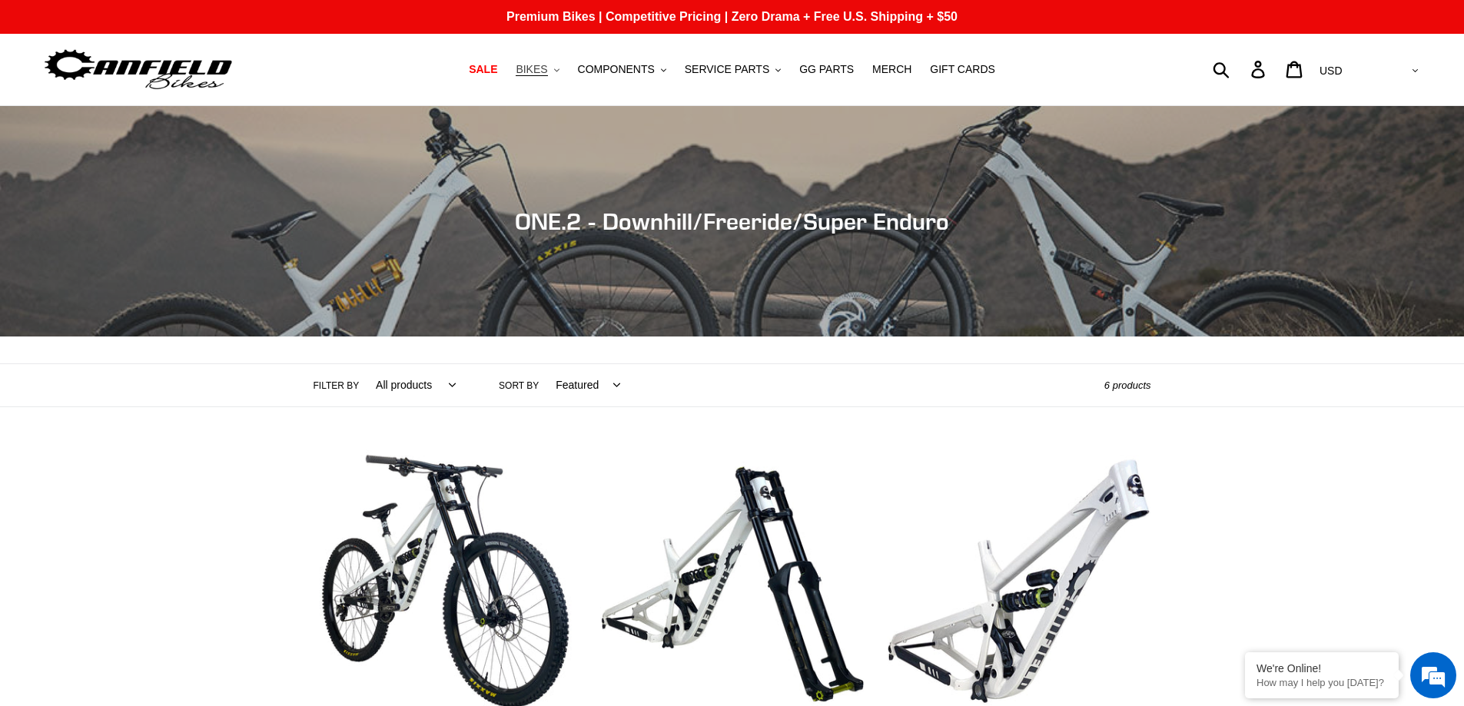
click at [547, 65] on span "BIKES" at bounding box center [532, 69] width 32 height 13
click at [639, 74] on span "COMPONENTS" at bounding box center [616, 69] width 77 height 13
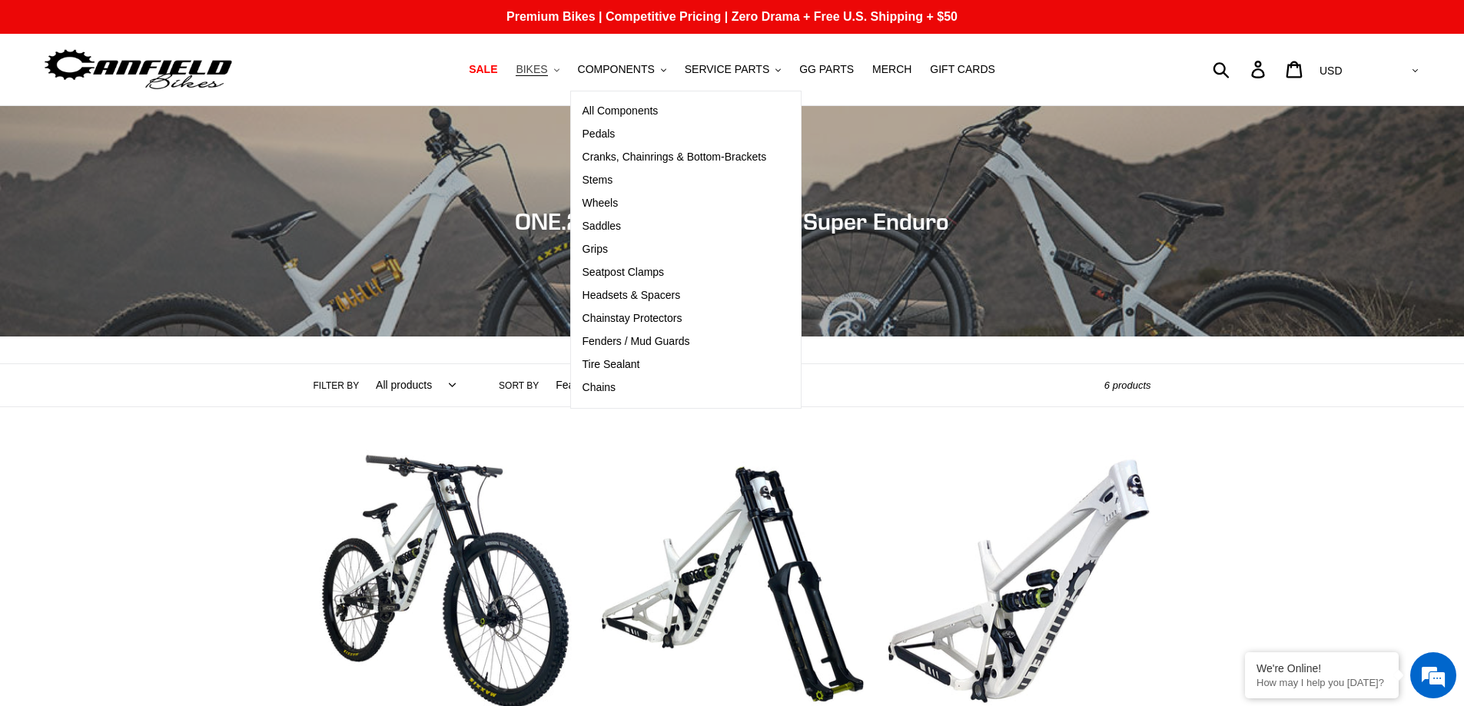
click at [547, 73] on span "BIKES" at bounding box center [532, 69] width 32 height 13
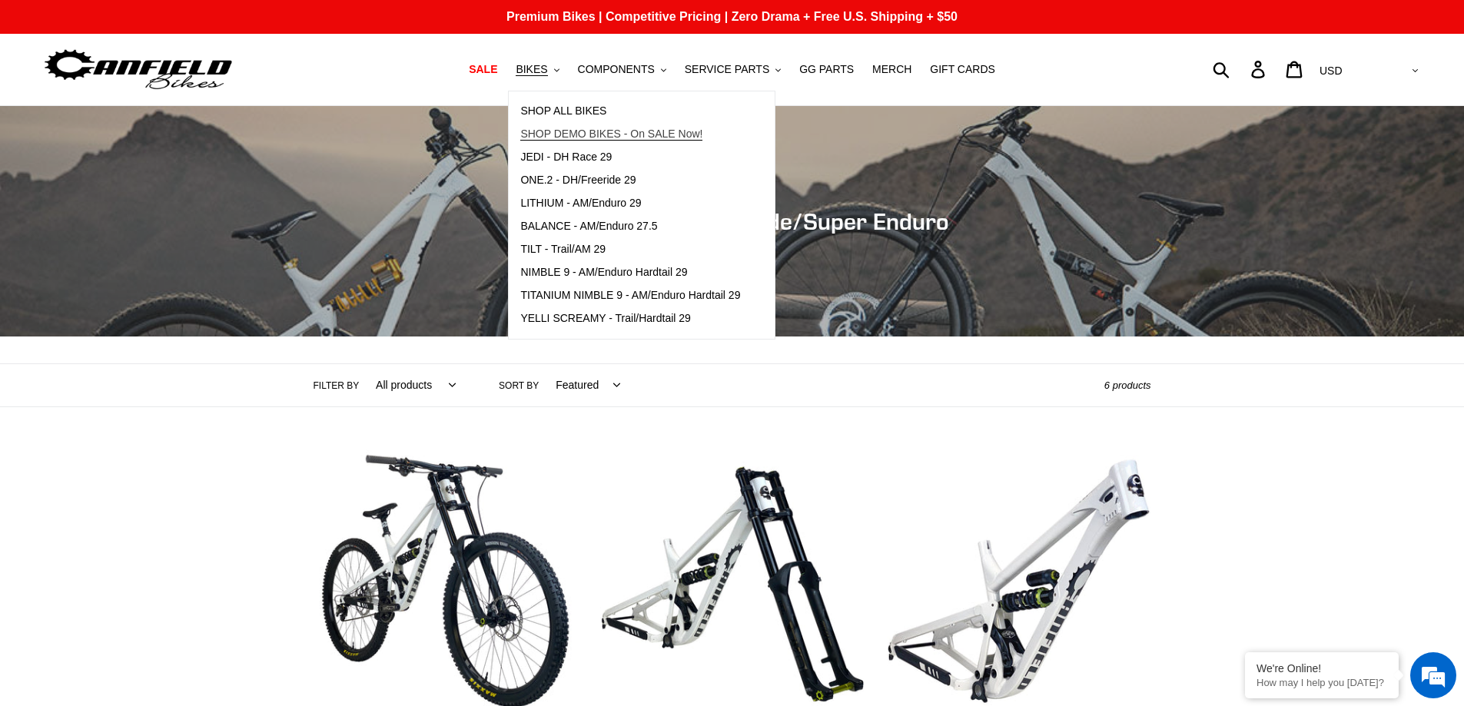
click at [588, 130] on span "SHOP DEMO BIKES - On SALE Now!" at bounding box center [611, 134] width 182 height 13
